Goal: Task Accomplishment & Management: Use online tool/utility

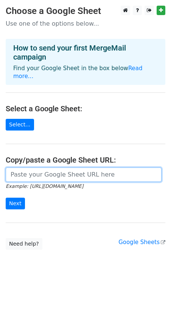
click at [30, 172] on input "url" at bounding box center [84, 175] width 156 height 14
paste input "[URL][DOMAIN_NAME]"
type input "[URL][DOMAIN_NAME]"
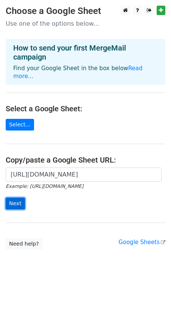
scroll to position [0, 0]
click at [11, 198] on input "Next" at bounding box center [15, 204] width 19 height 12
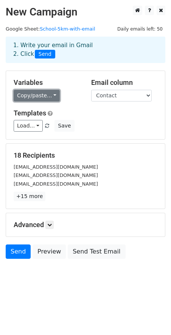
click at [49, 94] on link "Copy/paste..." at bounding box center [37, 96] width 46 height 12
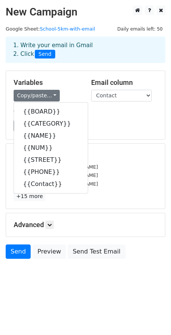
click at [57, 72] on div "Variables Copy/paste... {{BOARD}} {{CATEGORY}} {{NAME}} {{NUM}} {{STREET}} {{PH…" at bounding box center [85, 105] width 159 height 68
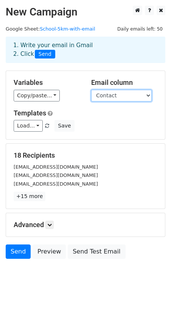
click at [108, 94] on select "BOARD CATEGORY NAME NUM STREET PHONE Contact" at bounding box center [121, 96] width 60 height 12
click at [113, 93] on select "BOARD CATEGORY NAME NUM STREET PHONE Contact" at bounding box center [121, 96] width 60 height 12
click at [66, 76] on div "Variables Copy/paste... {{BOARD}} {{CATEGORY}} {{NAME}} {{NUM}} {{STREET}} {{PH…" at bounding box center [85, 105] width 159 height 68
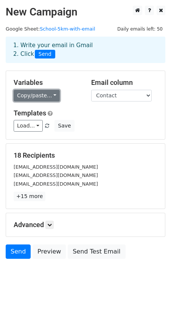
click at [45, 96] on link "Copy/paste..." at bounding box center [37, 96] width 46 height 12
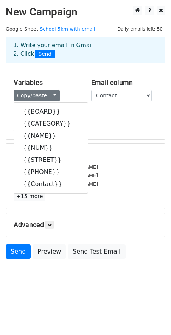
click at [76, 88] on div "Variables Copy/paste... {{BOARD}} {{CATEGORY}} {{NAME}} {{NUM}} {{STREET}} {{PH…" at bounding box center [46, 90] width 77 height 23
